Goal: Task Accomplishment & Management: Manage account settings

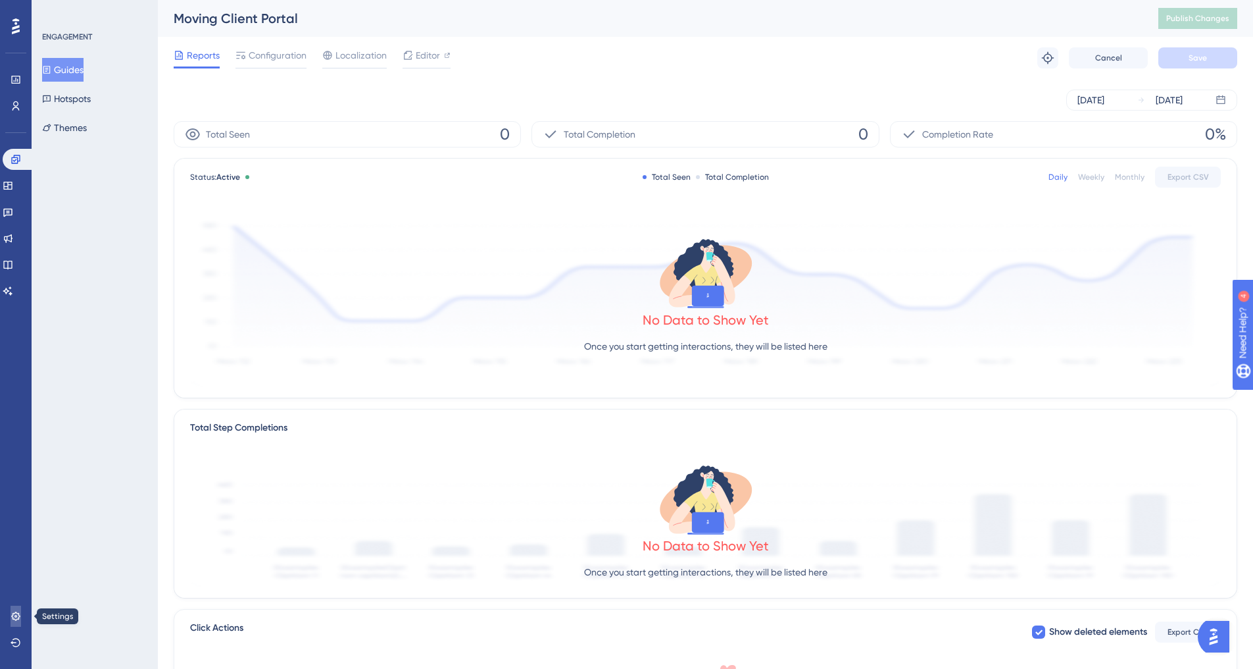
click at [16, 615] on icon at bounding box center [16, 616] width 11 height 11
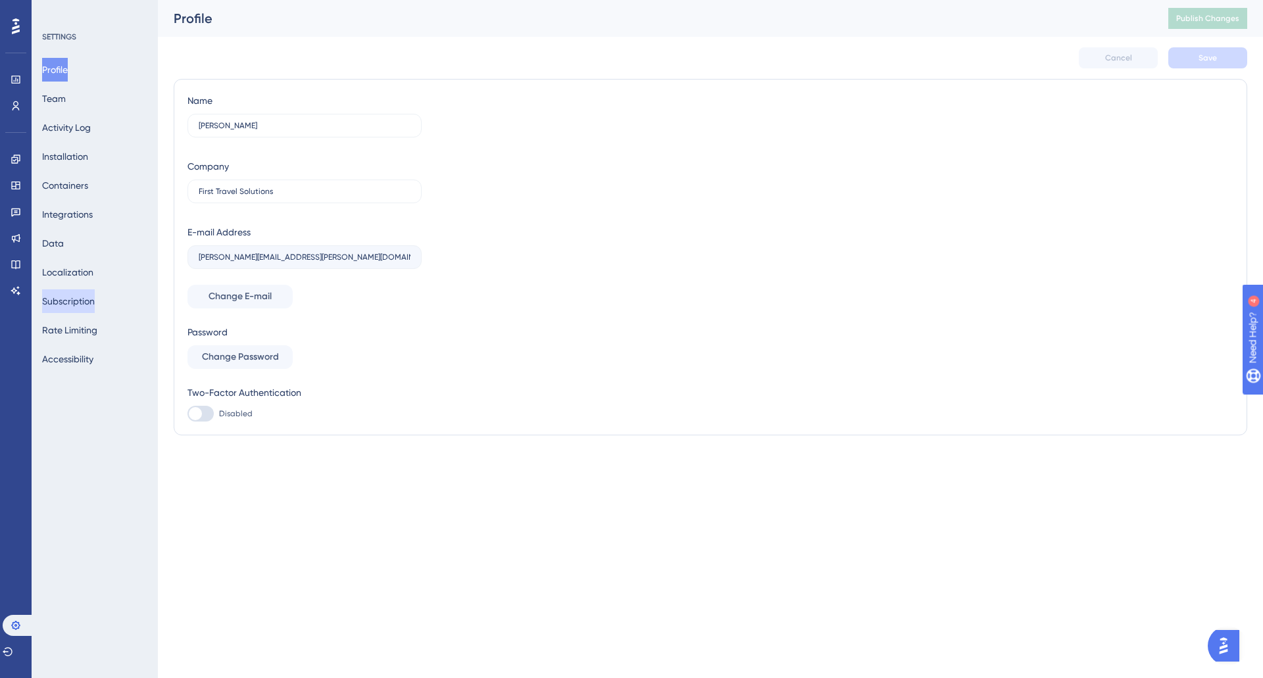
click at [92, 295] on button "Subscription" at bounding box center [68, 302] width 53 height 24
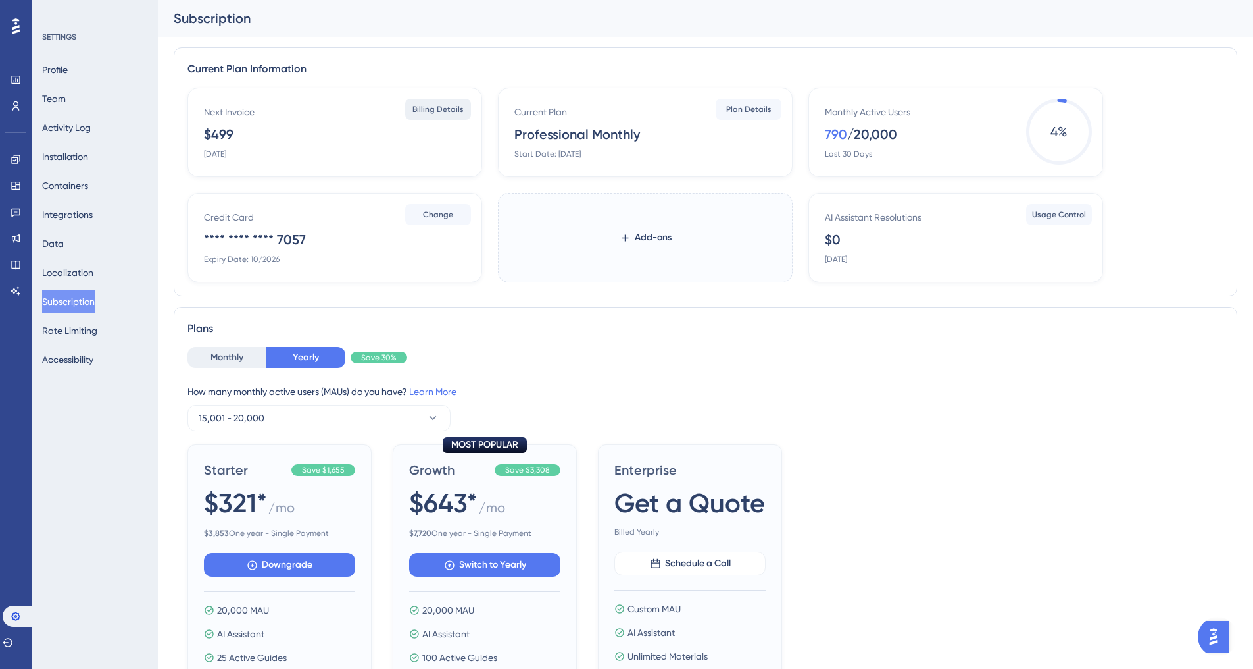
click at [443, 111] on span "Billing Details" at bounding box center [438, 109] width 51 height 11
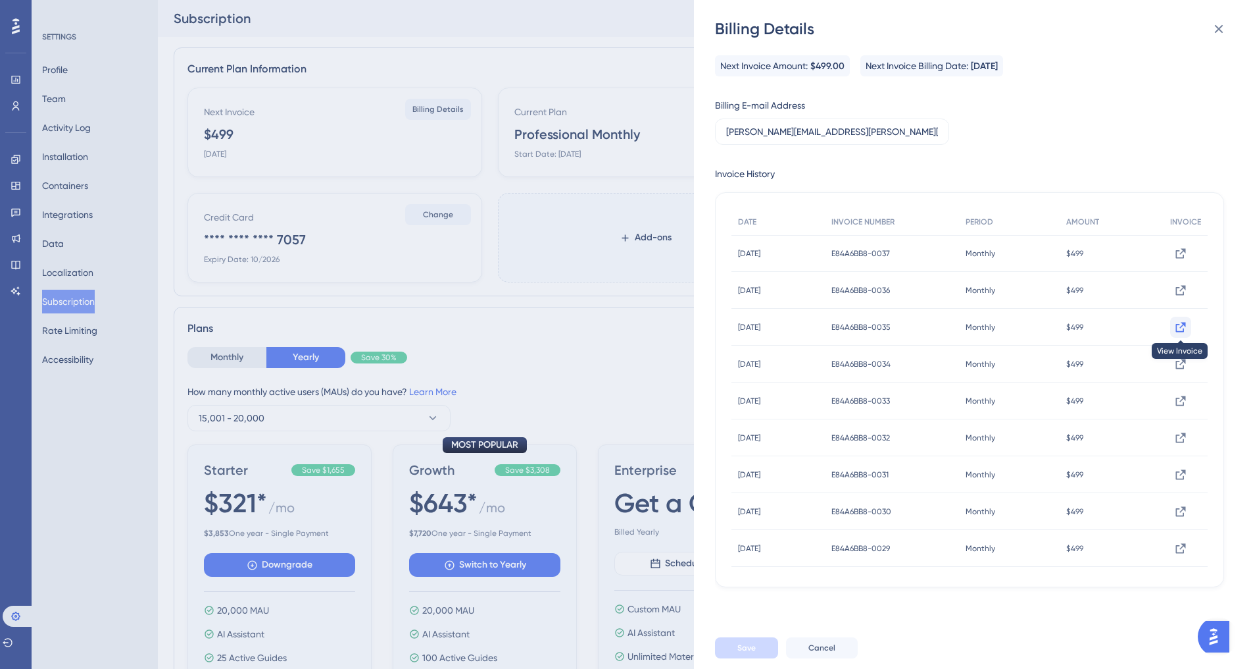
click at [1180, 264] on button at bounding box center [1181, 253] width 21 height 21
click at [1176, 258] on icon at bounding box center [1181, 253] width 10 height 10
click at [1175, 259] on icon at bounding box center [1181, 253] width 13 height 13
